Goal: Task Accomplishment & Management: Manage account settings

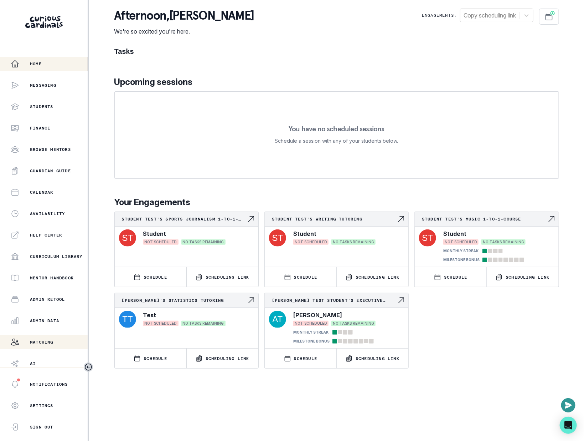
click at [52, 338] on div "Matching" at bounding box center [49, 342] width 77 height 9
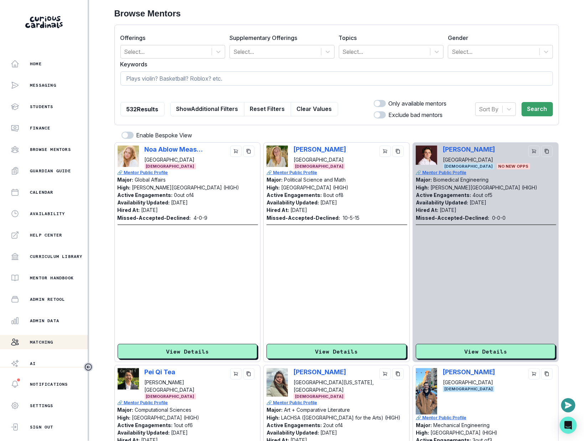
click at [241, 84] on input at bounding box center [336, 78] width 433 height 14
paste input "[PERSON_NAME]"
type input "[PERSON_NAME]"
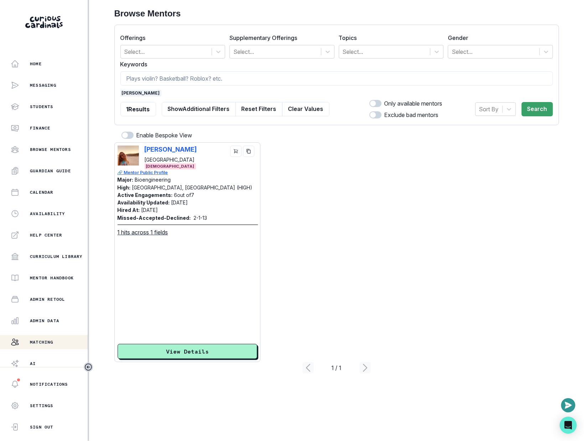
click at [149, 91] on span "[PERSON_NAME]" at bounding box center [140, 93] width 41 height 6
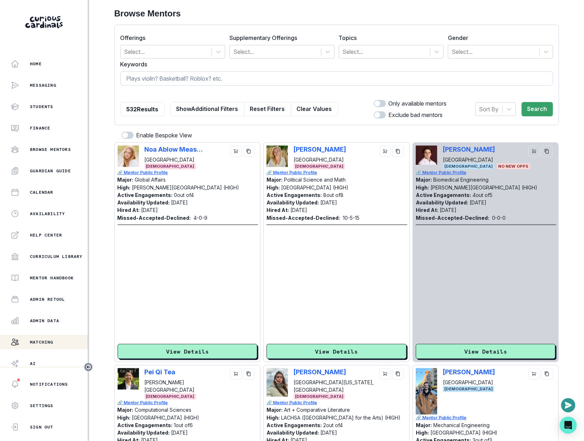
click at [153, 77] on input at bounding box center [336, 78] width 433 height 14
type input "[PERSON_NAME]"
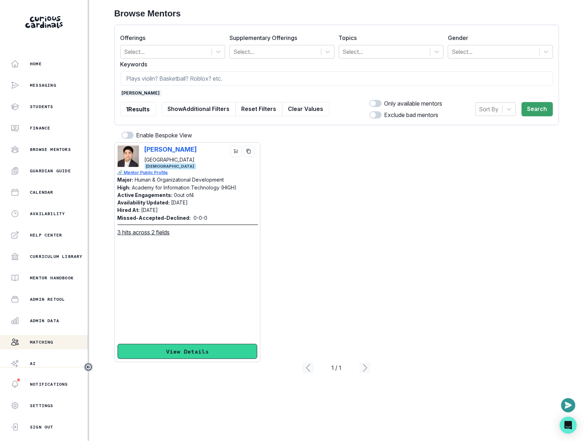
click at [196, 350] on button "View Details" at bounding box center [188, 351] width 140 height 15
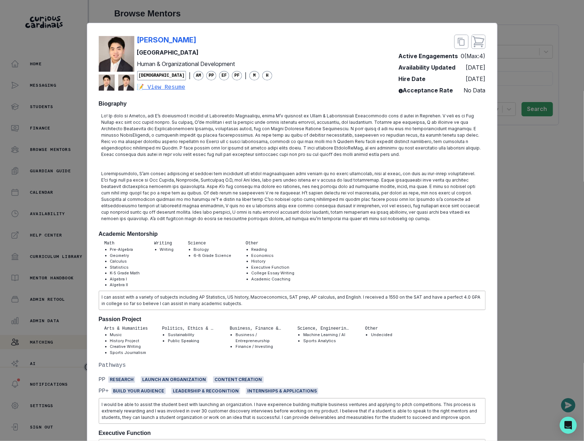
click at [227, 131] on p at bounding box center [292, 135] width 381 height 45
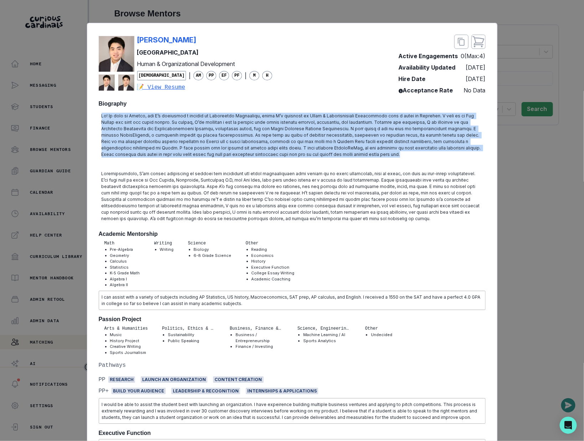
click at [227, 131] on p at bounding box center [292, 135] width 381 height 45
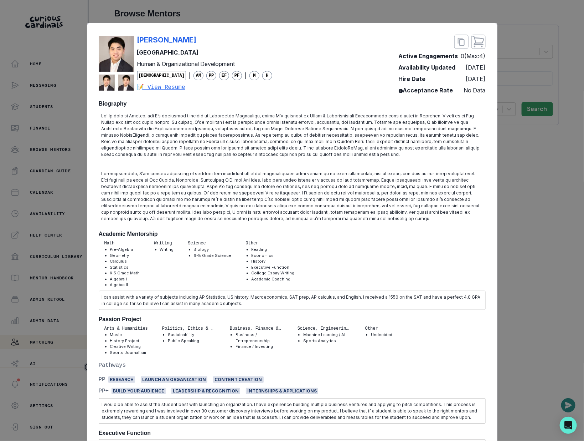
drag, startPoint x: 195, startPoint y: 119, endPoint x: 243, endPoint y: 140, distance: 53.3
click at [244, 141] on p at bounding box center [292, 135] width 381 height 45
click at [243, 140] on p at bounding box center [292, 135] width 381 height 45
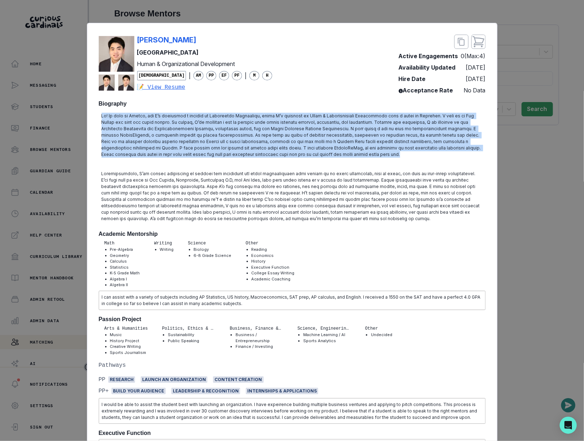
click at [243, 140] on p at bounding box center [292, 135] width 381 height 45
click at [139, 134] on p at bounding box center [292, 135] width 381 height 45
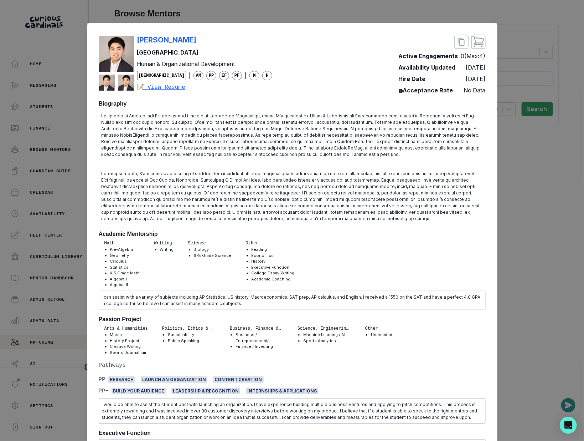
click at [241, 144] on p at bounding box center [292, 135] width 381 height 45
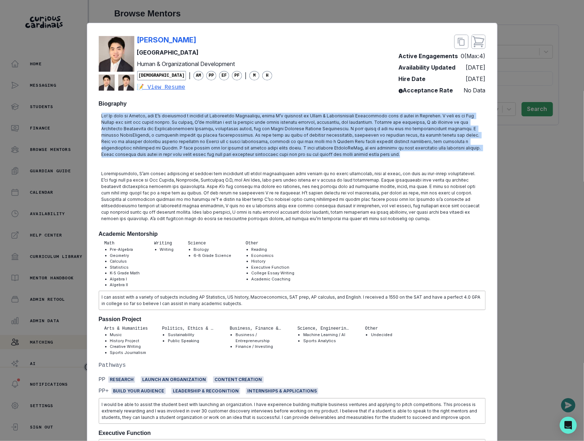
click at [241, 144] on p at bounding box center [292, 135] width 381 height 45
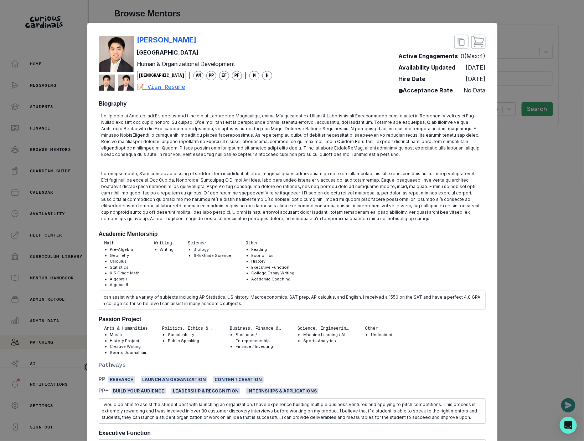
click at [212, 37] on div "[PERSON_NAME]" at bounding box center [204, 40] width 135 height 11
copy p "[PERSON_NAME]"
click at [544, 227] on div "[PERSON_NAME] University Human & Organizational Development [DEMOGRAPHIC_DATA] …" at bounding box center [292, 220] width 584 height 441
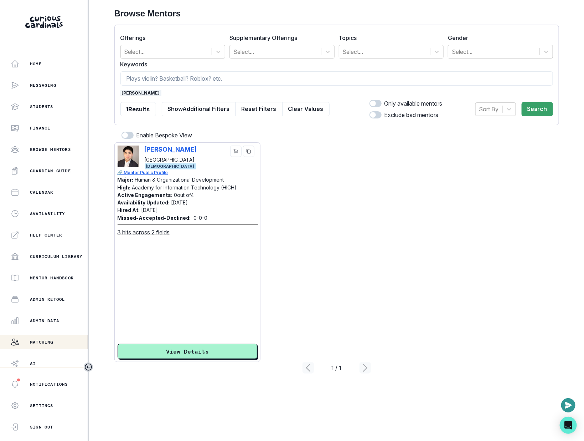
click at [148, 91] on span "[PERSON_NAME]" at bounding box center [140, 93] width 41 height 6
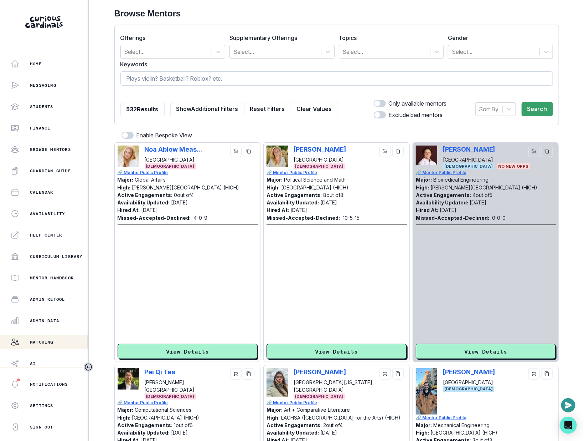
click at [151, 85] on input at bounding box center [336, 78] width 433 height 14
type input "animal"
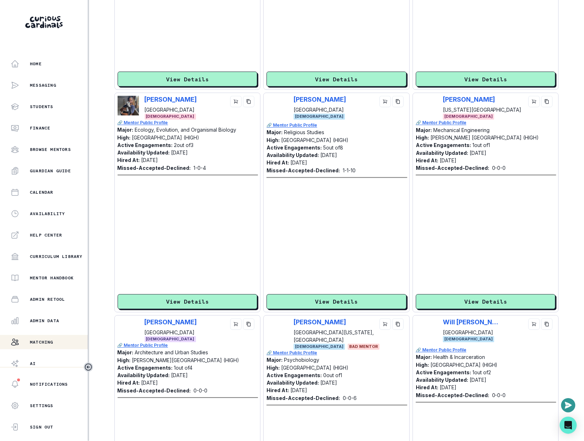
scroll to position [511, 0]
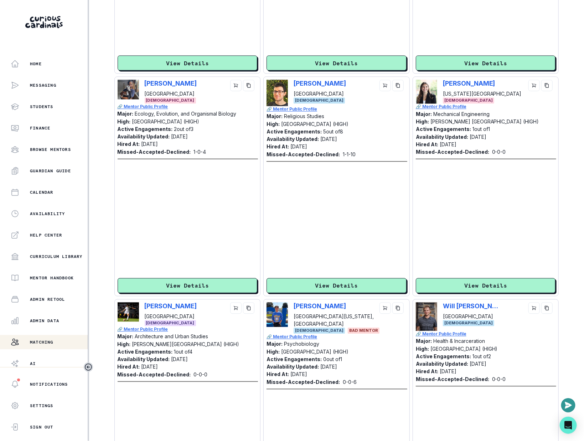
click at [205, 87] on div "[PERSON_NAME][GEOGRAPHIC_DATA]" at bounding box center [201, 89] width 113 height 18
copy p "[PERSON_NAME]"
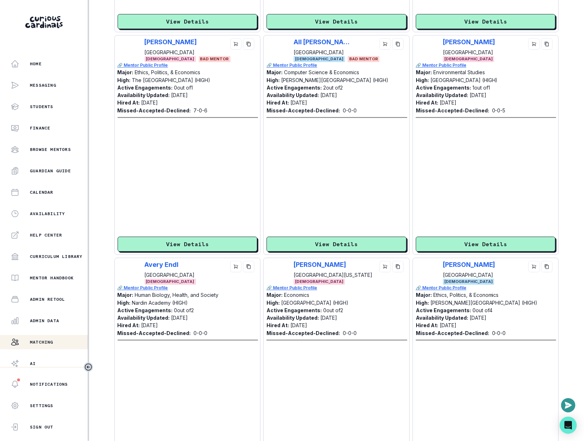
scroll to position [1949, 0]
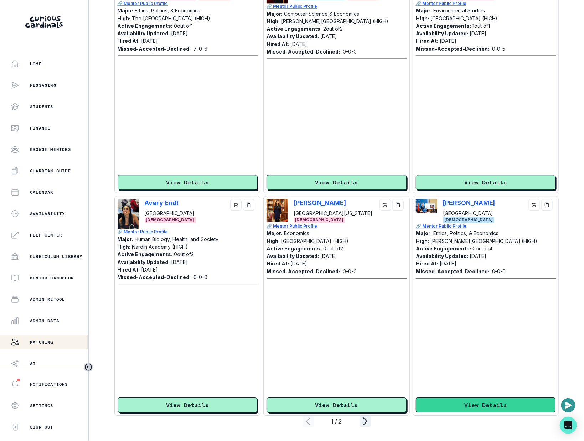
click at [464, 404] on button "View Details" at bounding box center [486, 404] width 140 height 15
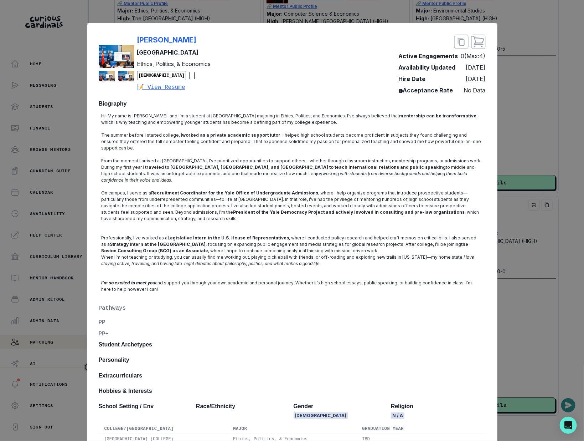
scroll to position [1074, 0]
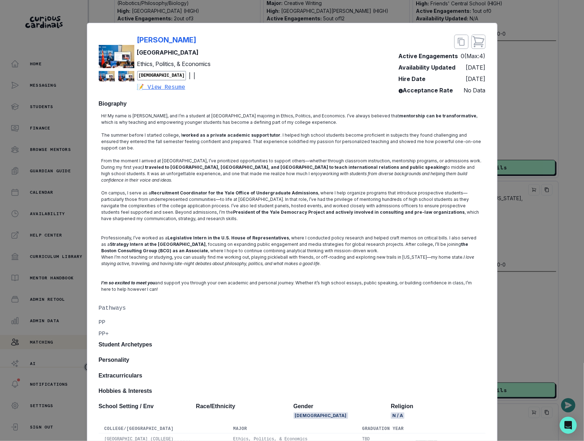
click at [170, 24] on div "[PERSON_NAME] Yale University Ethics, Politics, & Economics [DEMOGRAPHIC_DATA] …" at bounding box center [292, 298] width 411 height 550
drag, startPoint x: 207, startPoint y: 118, endPoint x: 283, endPoint y: 270, distance: 170.8
click at [283, 270] on div "Hi! My name is [PERSON_NAME], and I’m a student at [GEOGRAPHIC_DATA] majoring i…" at bounding box center [292, 202] width 387 height 185
click at [283, 279] on p "I’m so excited to meet you and support you through your own academic and person…" at bounding box center [292, 285] width 381 height 13
click at [508, 267] on div "[PERSON_NAME] Yale University Ethics, Politics, & Economics [DEMOGRAPHIC_DATA] …" at bounding box center [292, 220] width 584 height 441
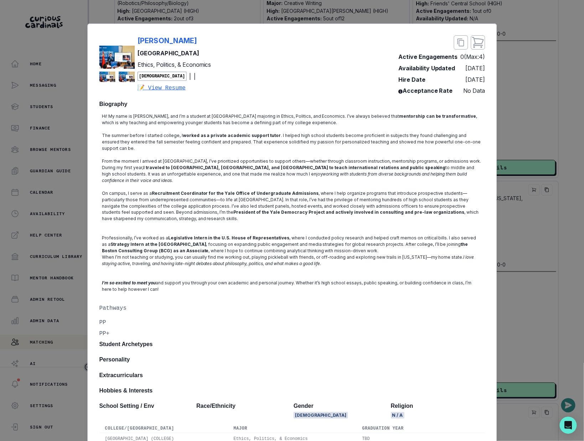
scroll to position [1949, 0]
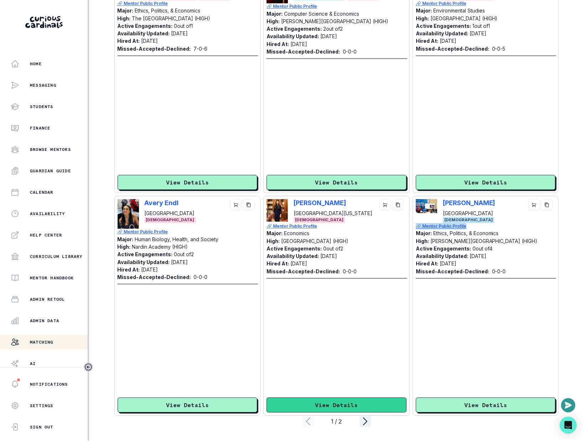
click at [360, 400] on button "View Details" at bounding box center [337, 404] width 140 height 15
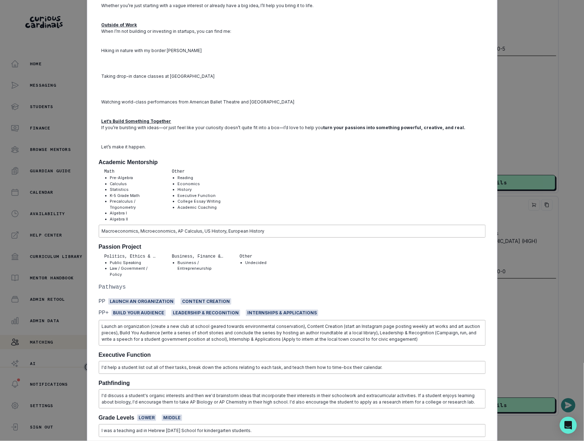
scroll to position [905, 0]
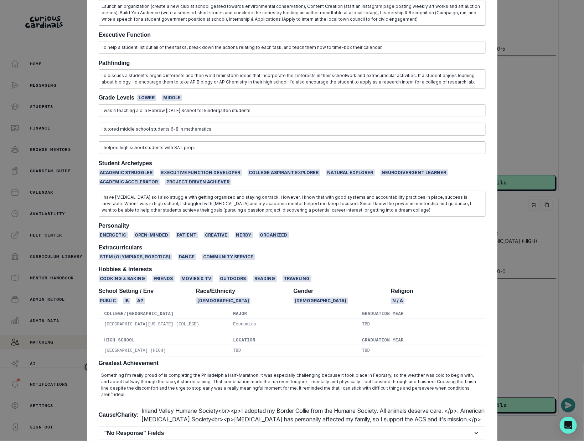
click at [528, 329] on div "[PERSON_NAME] [GEOGRAPHIC_DATA][US_STATE] Economics [DEMOGRAPHIC_DATA] | AM PP …" at bounding box center [292, 220] width 584 height 441
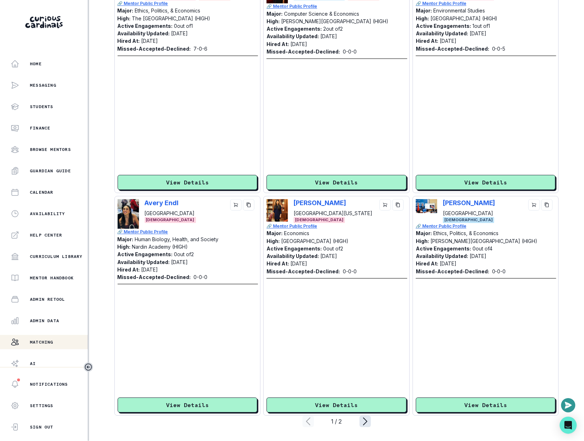
click at [369, 422] on icon "page right" at bounding box center [365, 420] width 11 height 11
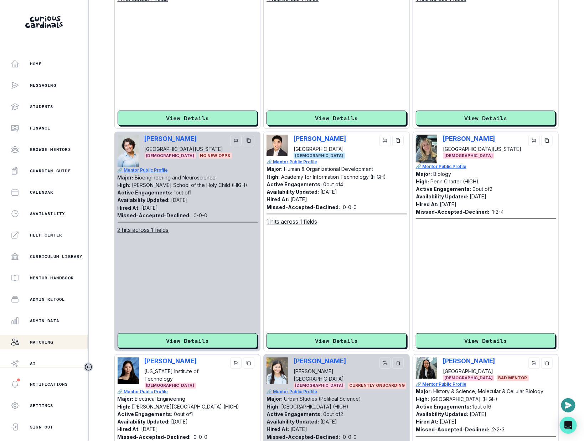
scroll to position [614, 0]
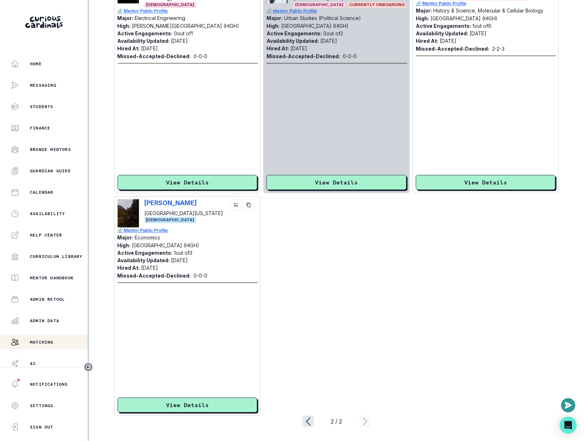
click at [307, 426] on icon "page left" at bounding box center [308, 420] width 11 height 11
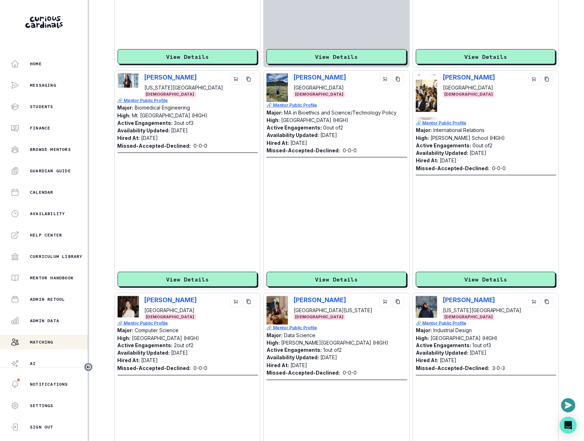
scroll to position [1575, 0]
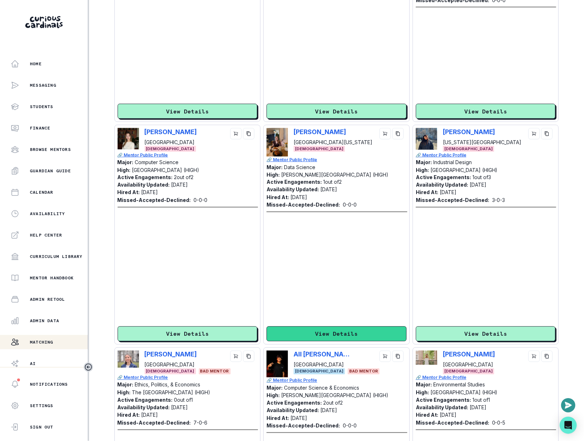
click at [319, 336] on button "View Details" at bounding box center [337, 333] width 140 height 15
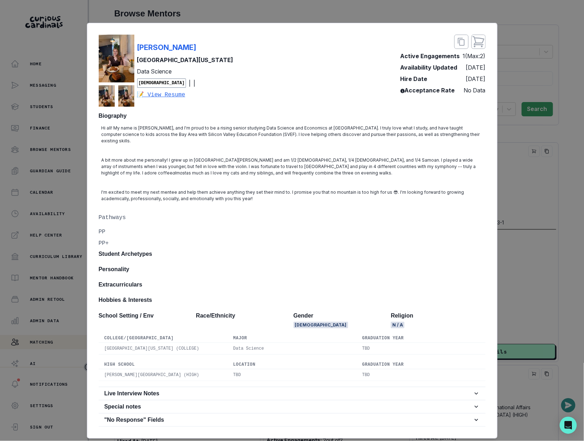
scroll to position [1074, 0]
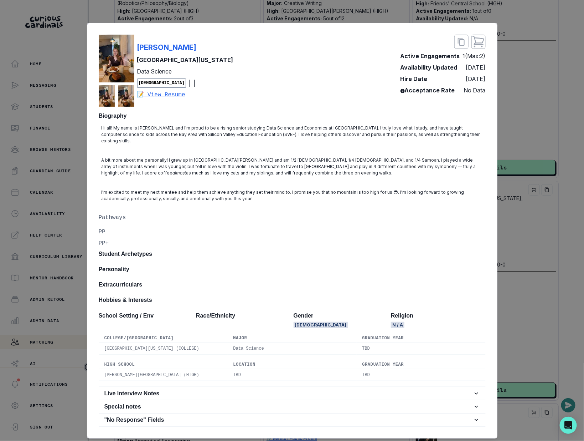
click at [552, 185] on div "Kylie [GEOGRAPHIC_DATA][US_STATE] Data Science [DEMOGRAPHIC_DATA] | | 📝 View Re…" at bounding box center [292, 220] width 584 height 441
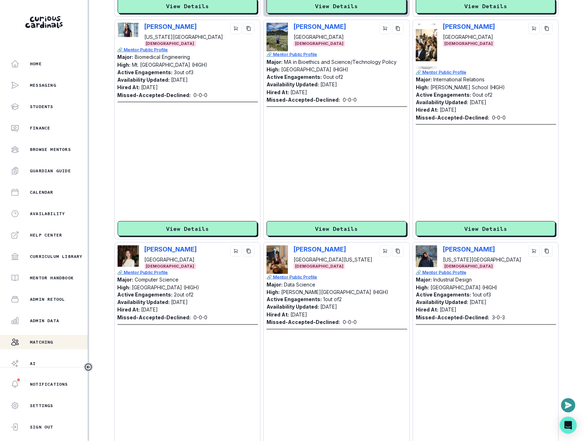
scroll to position [1325, 0]
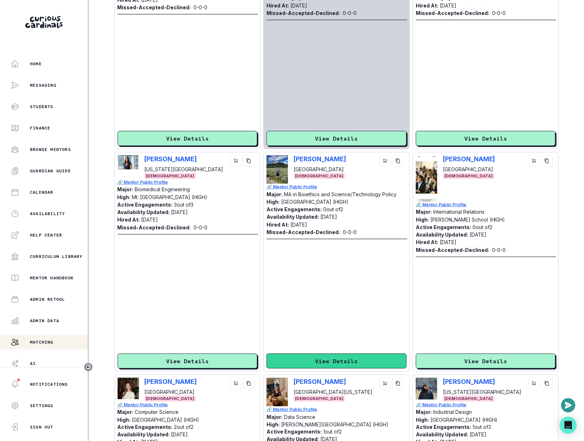
click at [367, 357] on button "View Details" at bounding box center [337, 360] width 140 height 15
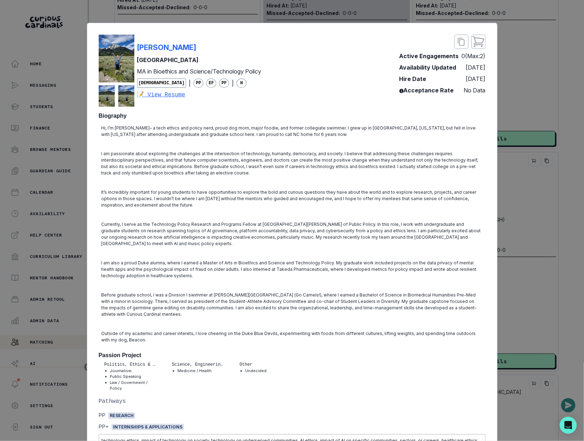
drag, startPoint x: 179, startPoint y: 130, endPoint x: 261, endPoint y: 172, distance: 92.6
click at [262, 172] on div "Hi, I’m [PERSON_NAME]– a tech ethics and policy nerd, proud dog mom, major food…" at bounding box center [292, 234] width 387 height 224
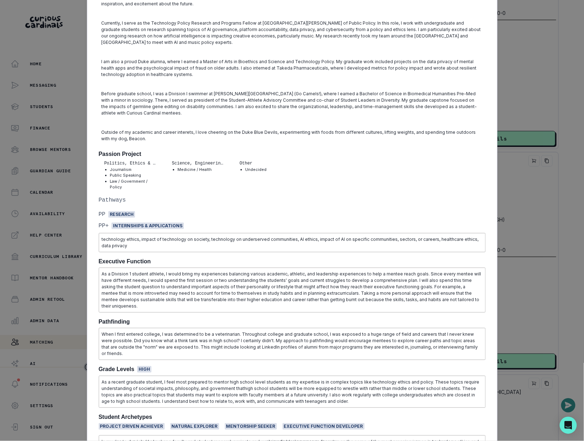
scroll to position [244, 0]
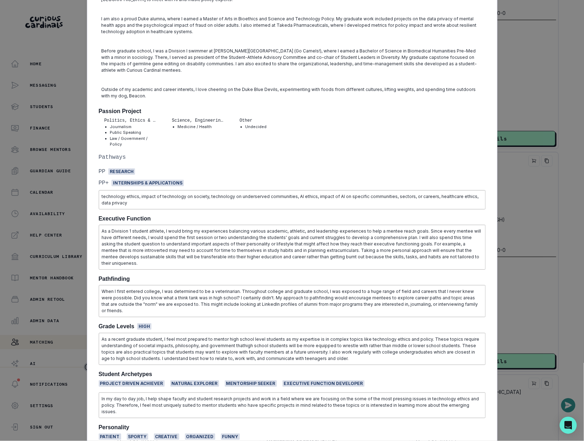
click at [529, 179] on div "[PERSON_NAME] [PERSON_NAME][GEOGRAPHIC_DATA] MA in Bioethics and Science/Techno…" at bounding box center [292, 220] width 584 height 441
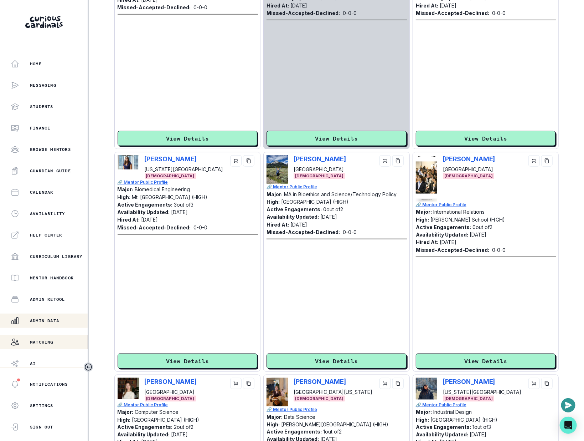
click at [46, 318] on p "Admin Data" at bounding box center [44, 321] width 29 height 6
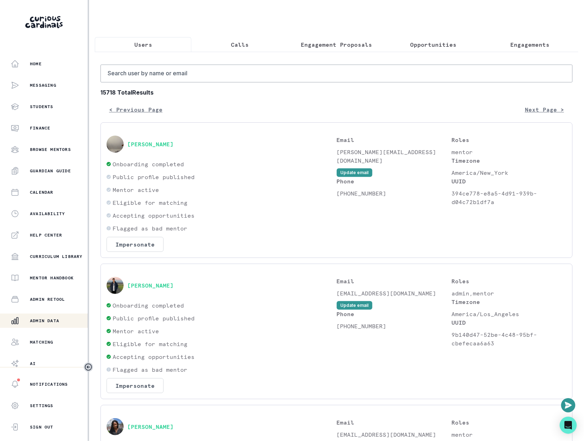
click at [332, 47] on p "Engagement Proposals" at bounding box center [336, 44] width 71 height 9
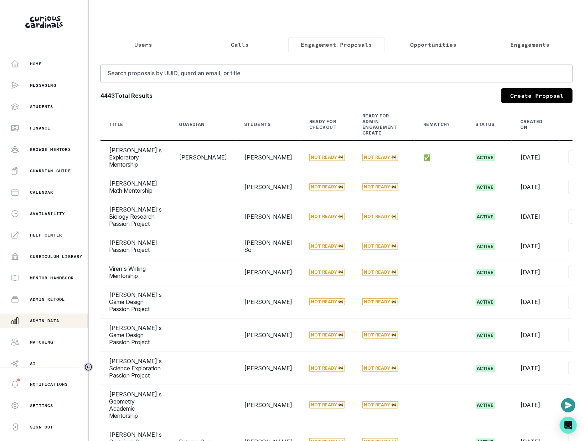
click at [287, 93] on div "4443 Total Results Create Proposal" at bounding box center [337, 95] width 472 height 15
click at [292, 78] on input "Search proposals by UUID, guardian email, or title" at bounding box center [337, 74] width 472 height 18
type input "c"
type input "[PERSON_NAME]"
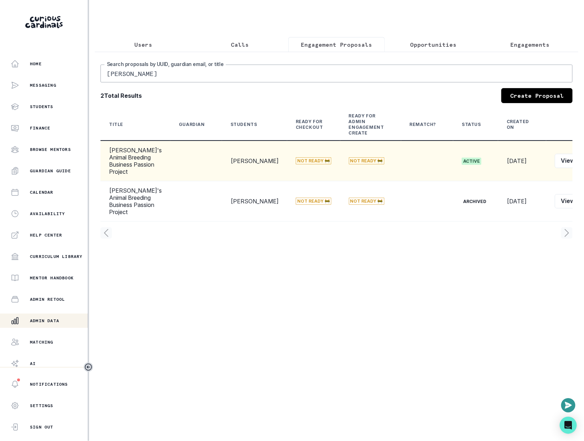
click at [581, 163] on button "Edit" at bounding box center [592, 161] width 22 height 14
select select "b3713756-4135-4cda-87b8-2c7a26e5960c"
select select "17679a9d-70bd-407f-a820-d213157fa7d8"
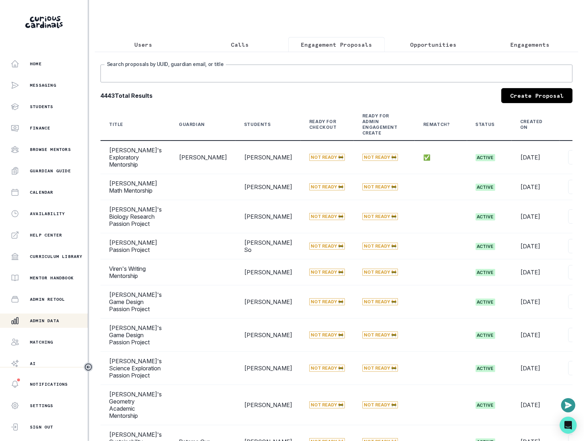
click at [338, 80] on input "Search proposals by UUID, guardian email, or title" at bounding box center [337, 74] width 472 height 18
type input "[PERSON_NAME]"
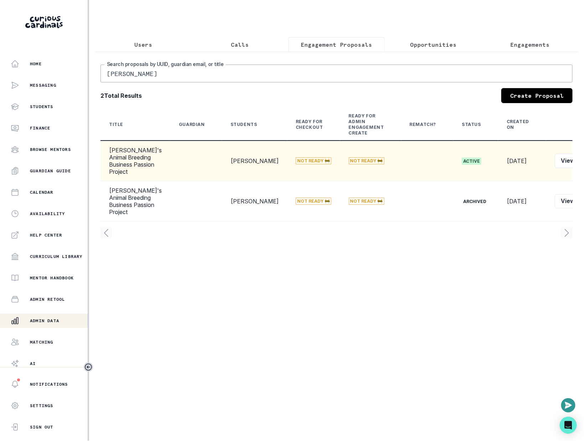
click at [581, 168] on button "Edit" at bounding box center [592, 161] width 22 height 14
select select "b3713756-4135-4cda-87b8-2c7a26e5960c"
select select "17679a9d-70bd-407f-a820-d213157fa7d8"
